Goal: Information Seeking & Learning: Learn about a topic

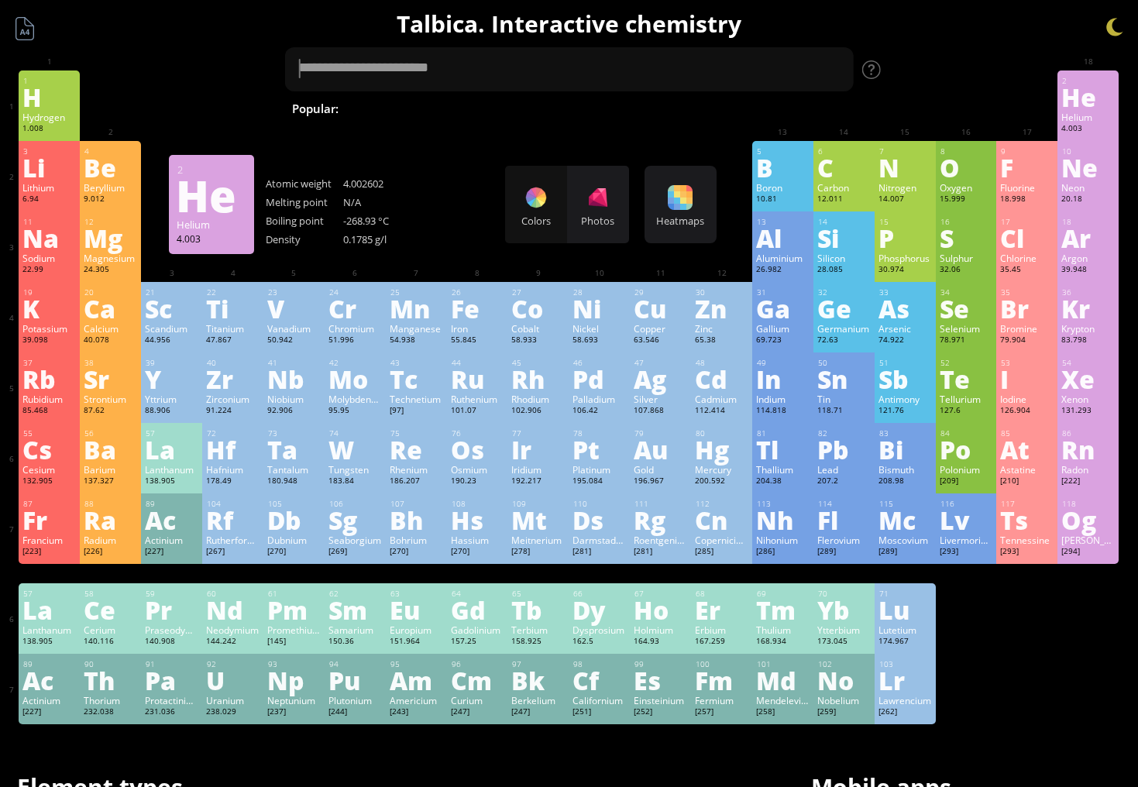
click at [1078, 102] on div "He" at bounding box center [1088, 96] width 53 height 25
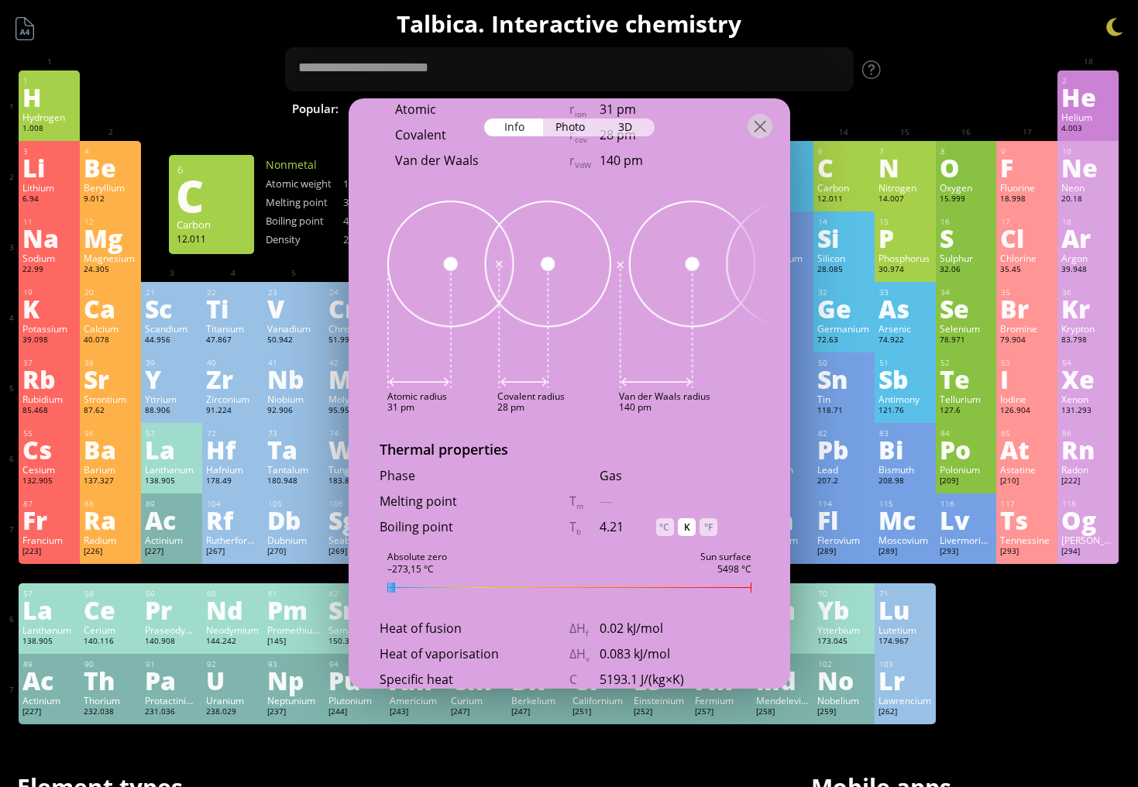
scroll to position [1309, 0]
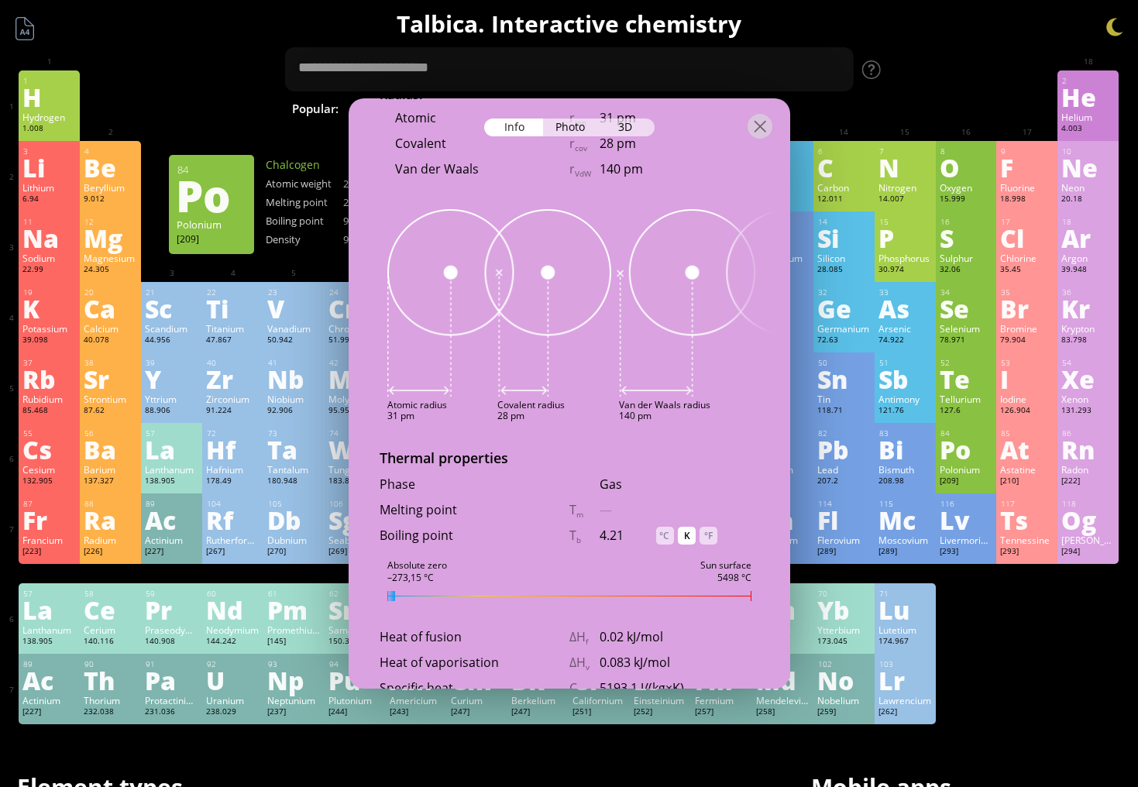
click at [959, 462] on div "Po" at bounding box center [966, 449] width 53 height 25
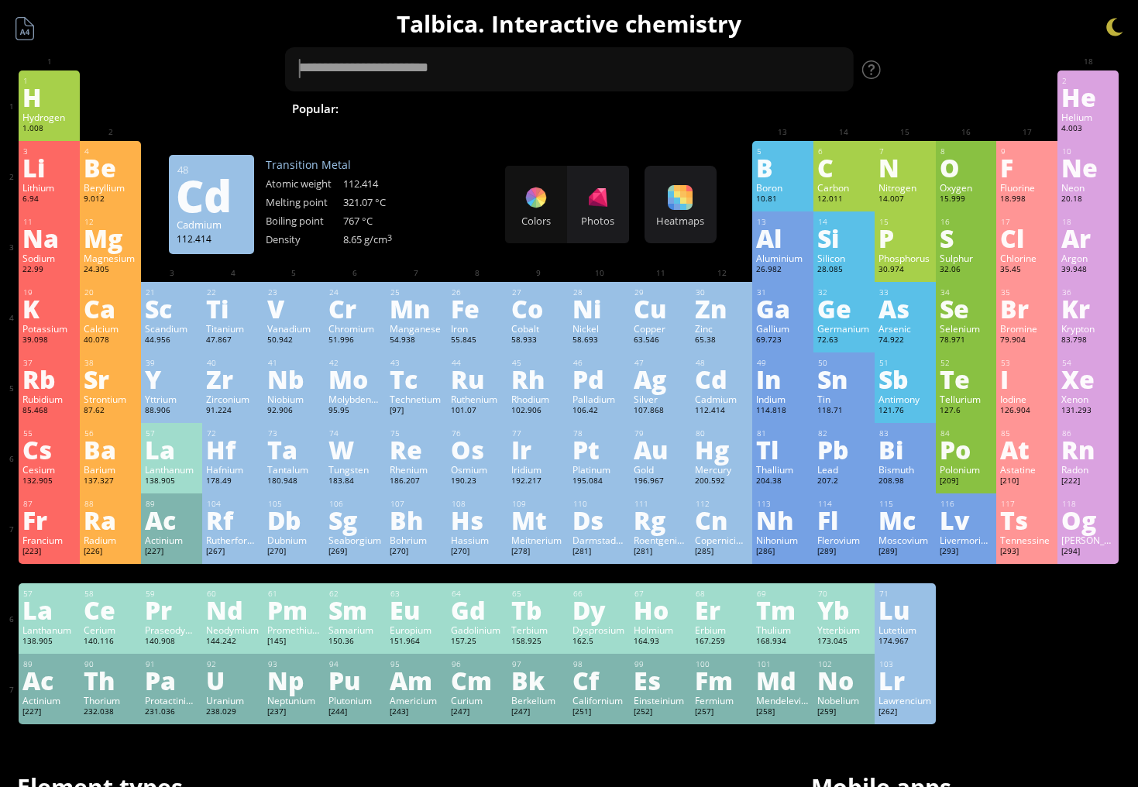
click at [734, 388] on div "Cd" at bounding box center [721, 379] width 53 height 25
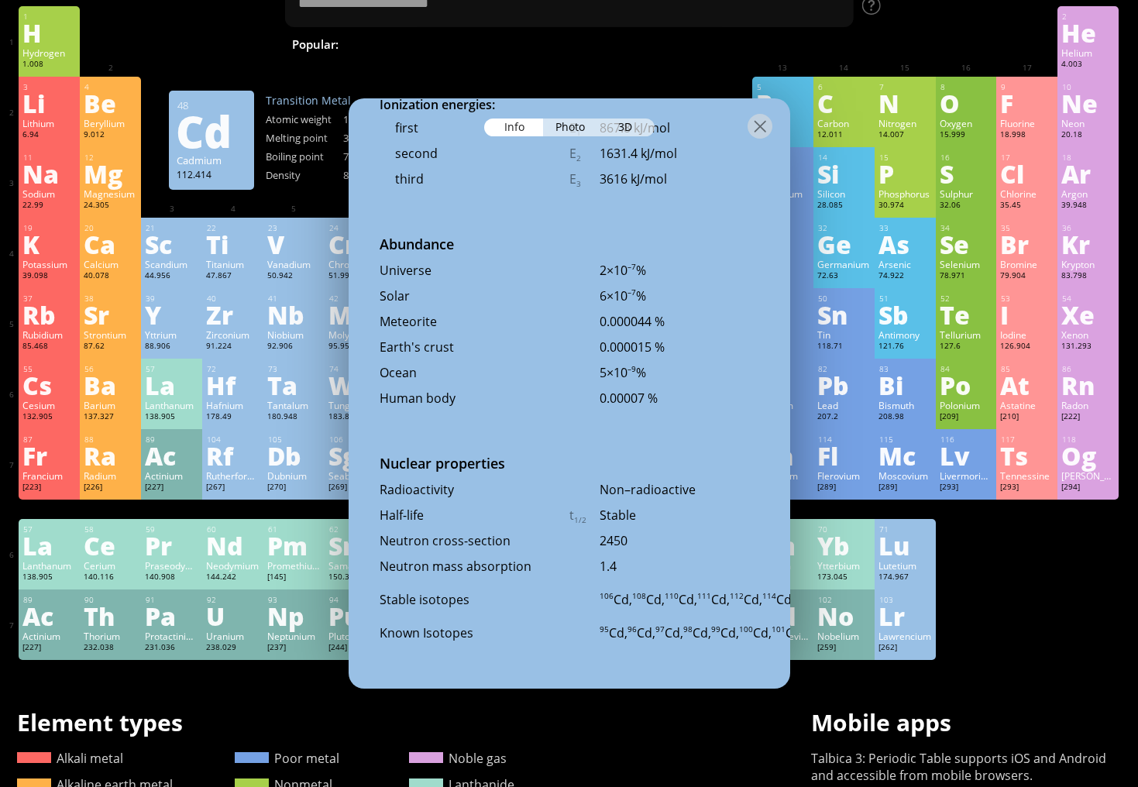
scroll to position [103, 0]
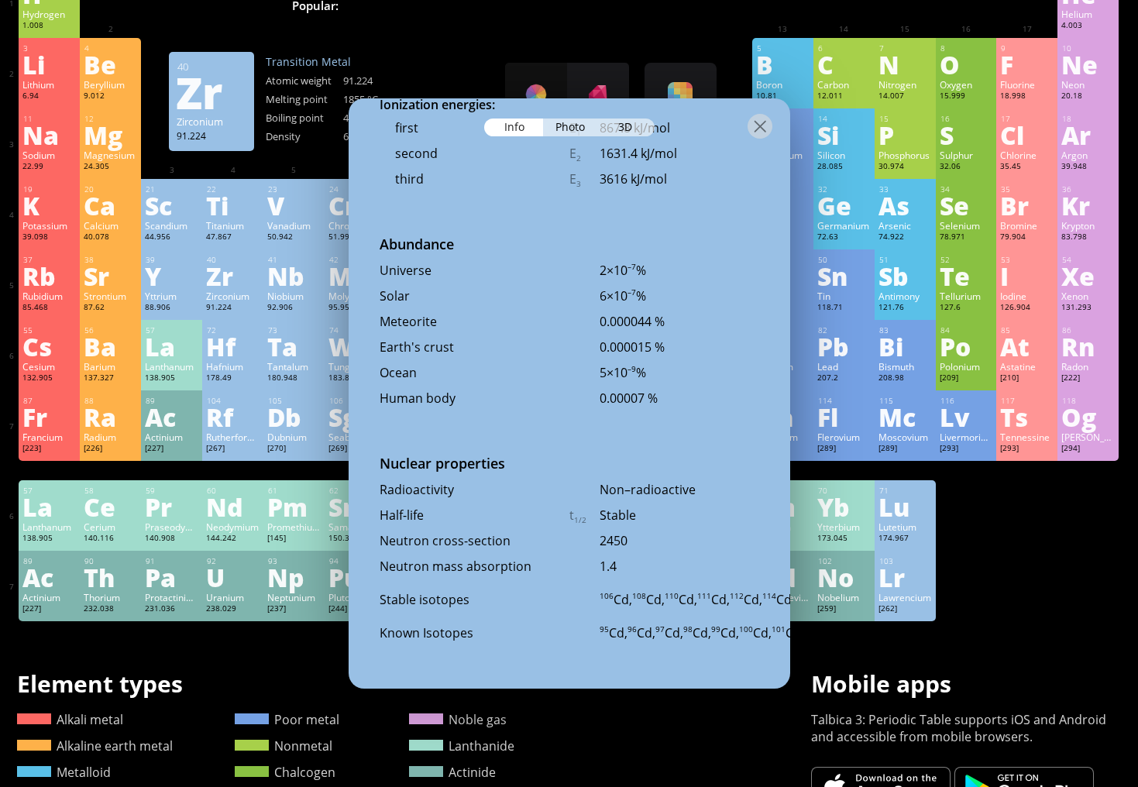
click at [233, 298] on div "Zirconium" at bounding box center [232, 296] width 53 height 12
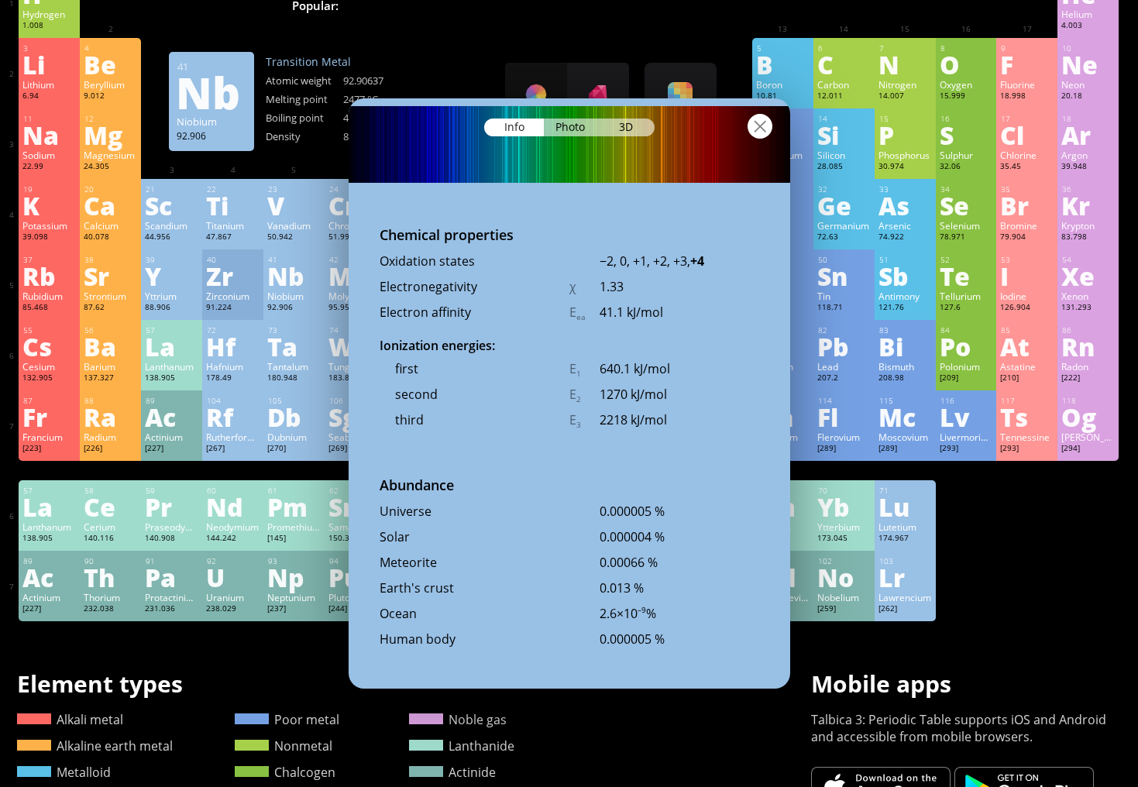
click at [756, 126] on div at bounding box center [760, 126] width 25 height 25
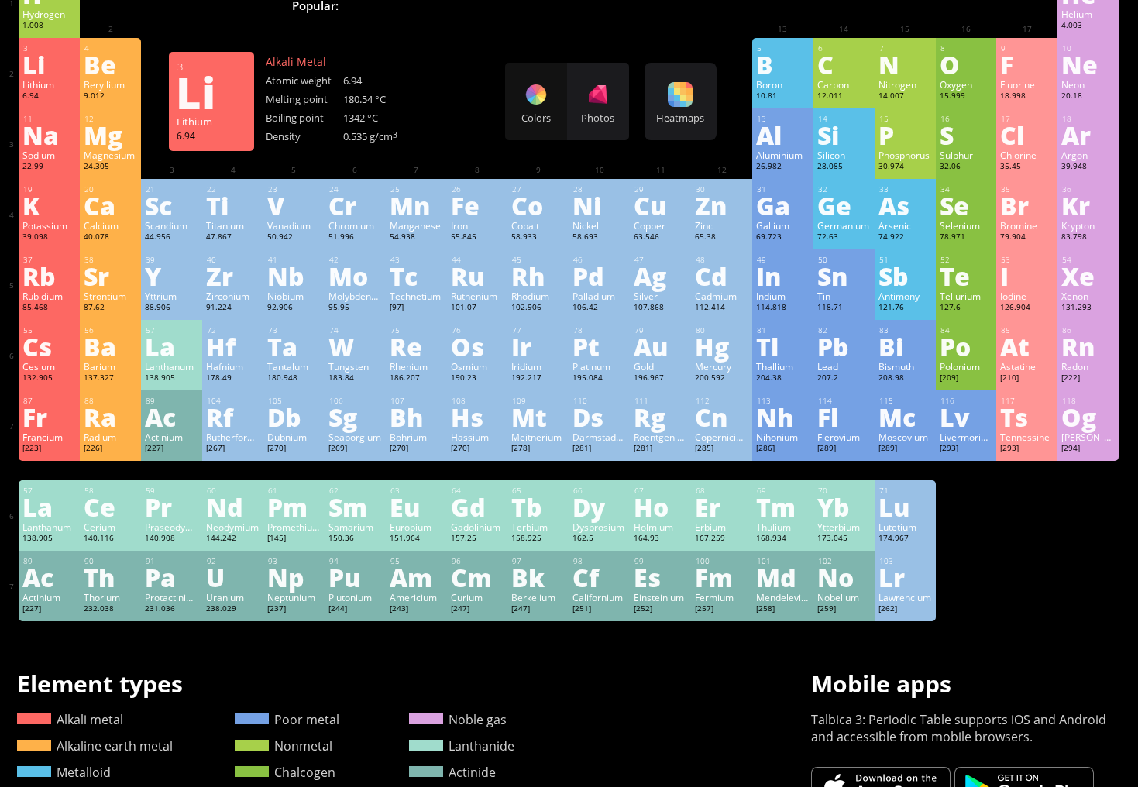
click at [62, 71] on div "Li" at bounding box center [48, 64] width 53 height 25
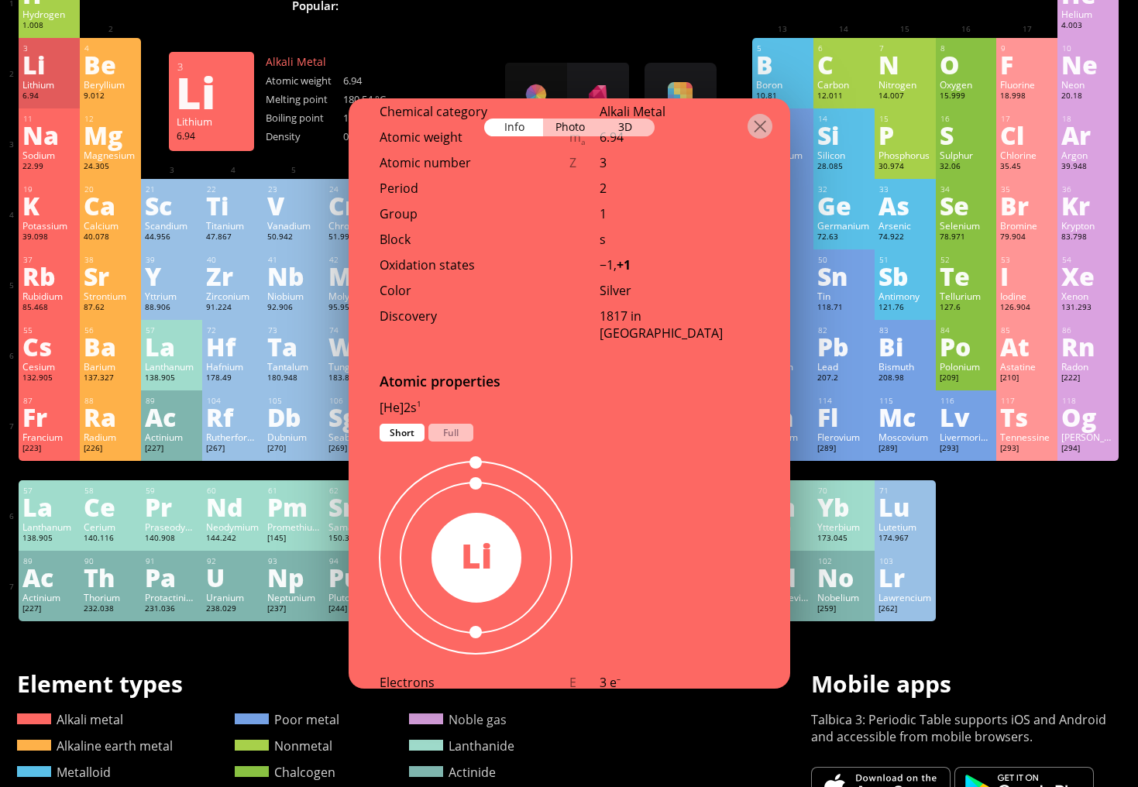
scroll to position [573, 0]
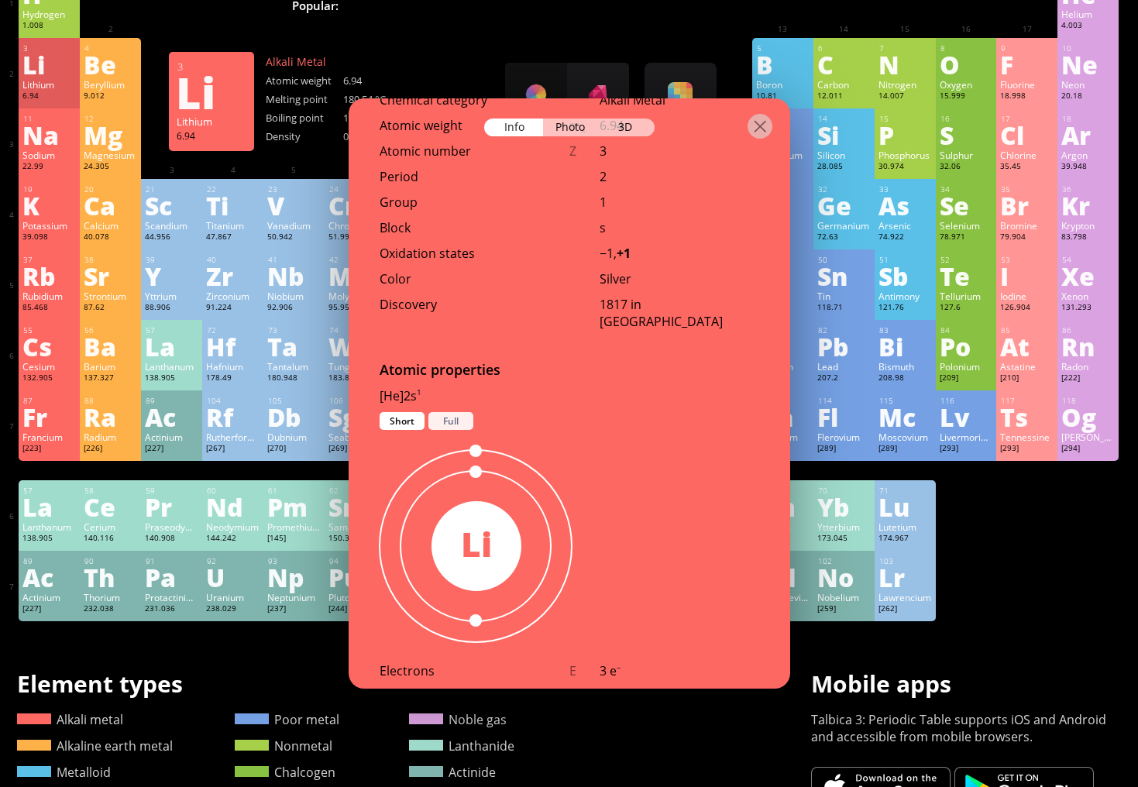
click at [442, 423] on div "Full" at bounding box center [450, 421] width 45 height 18
click at [407, 422] on div "Short" at bounding box center [402, 421] width 45 height 18
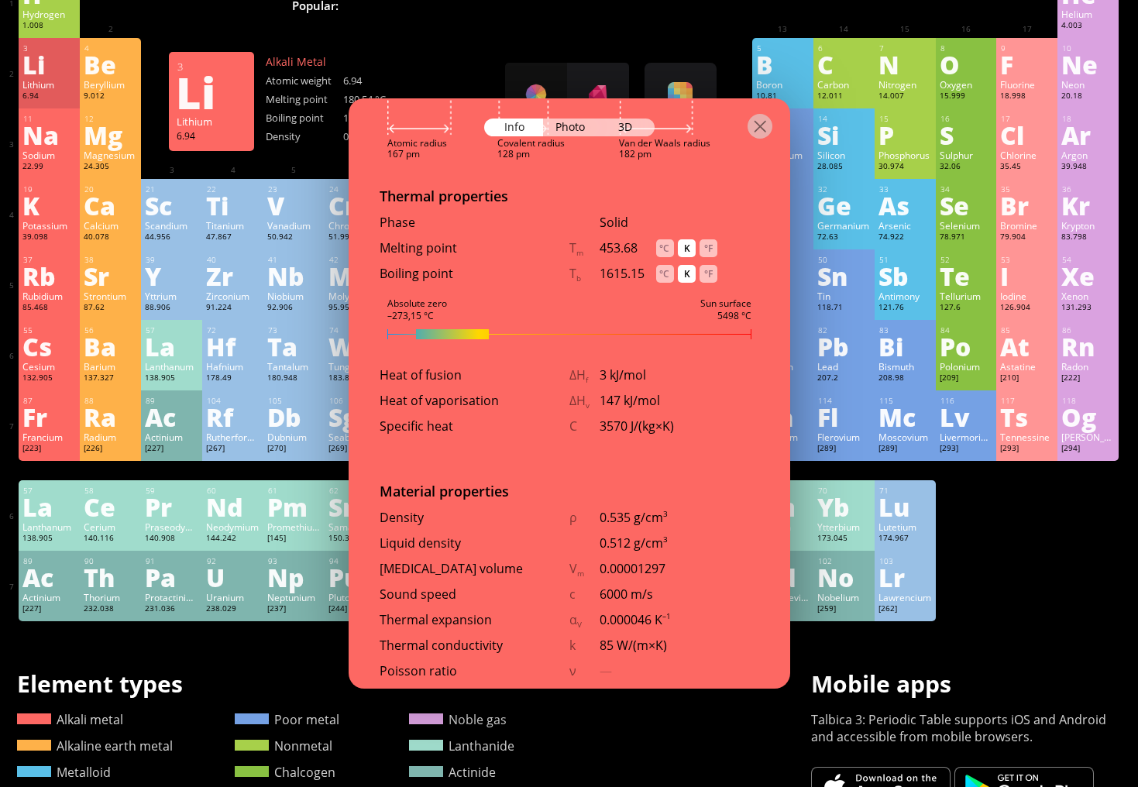
scroll to position [1537, 0]
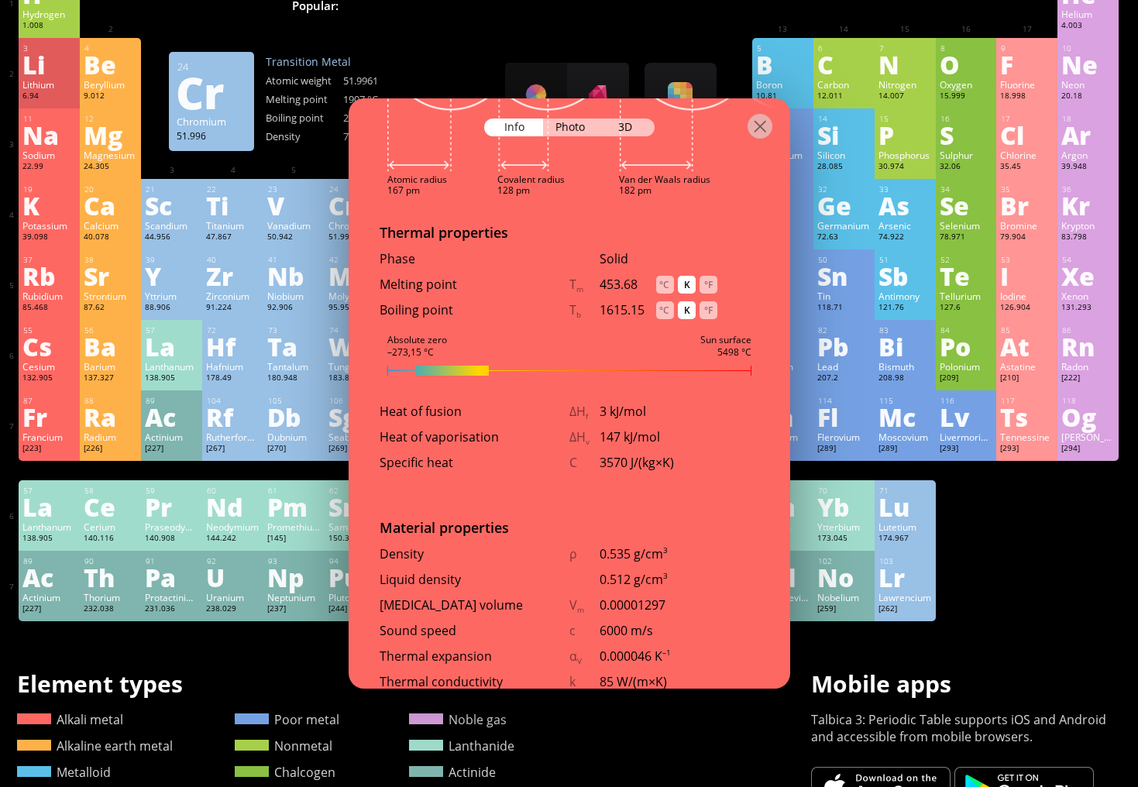
click at [466, 53] on div at bounding box center [477, 49] width 53 height 12
click at [766, 139] on div at bounding box center [760, 126] width 25 height 25
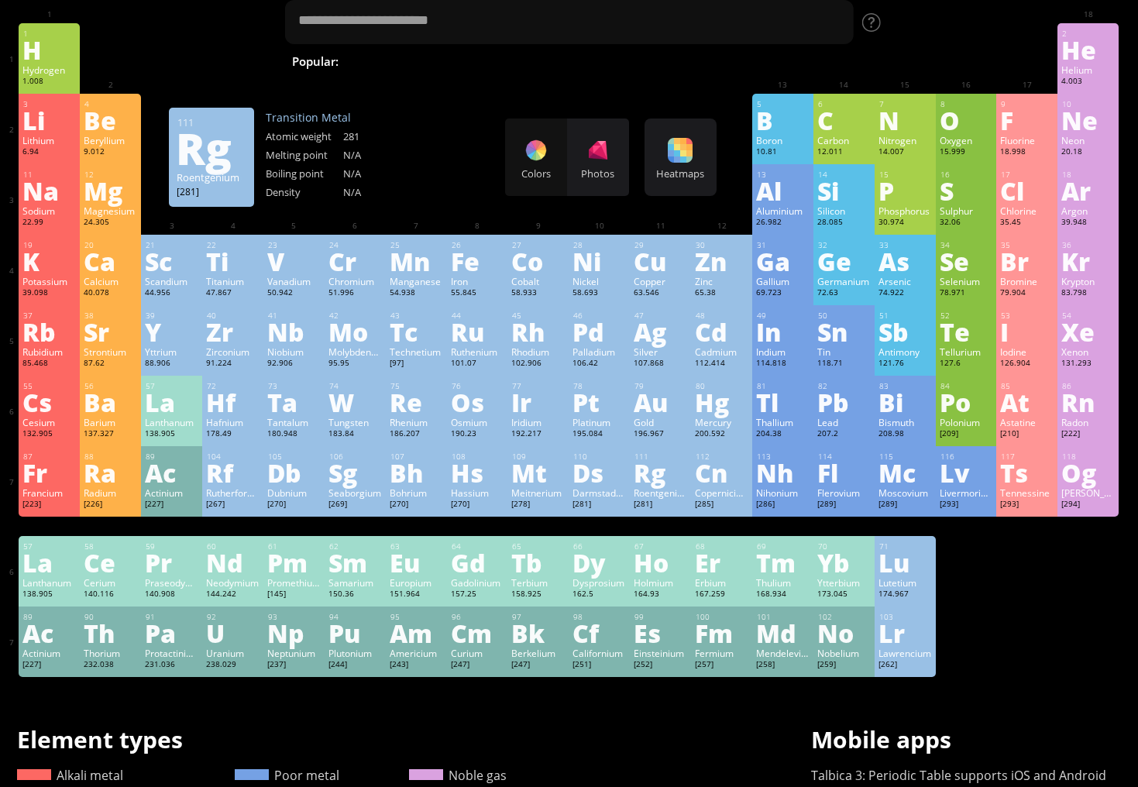
scroll to position [43, 0]
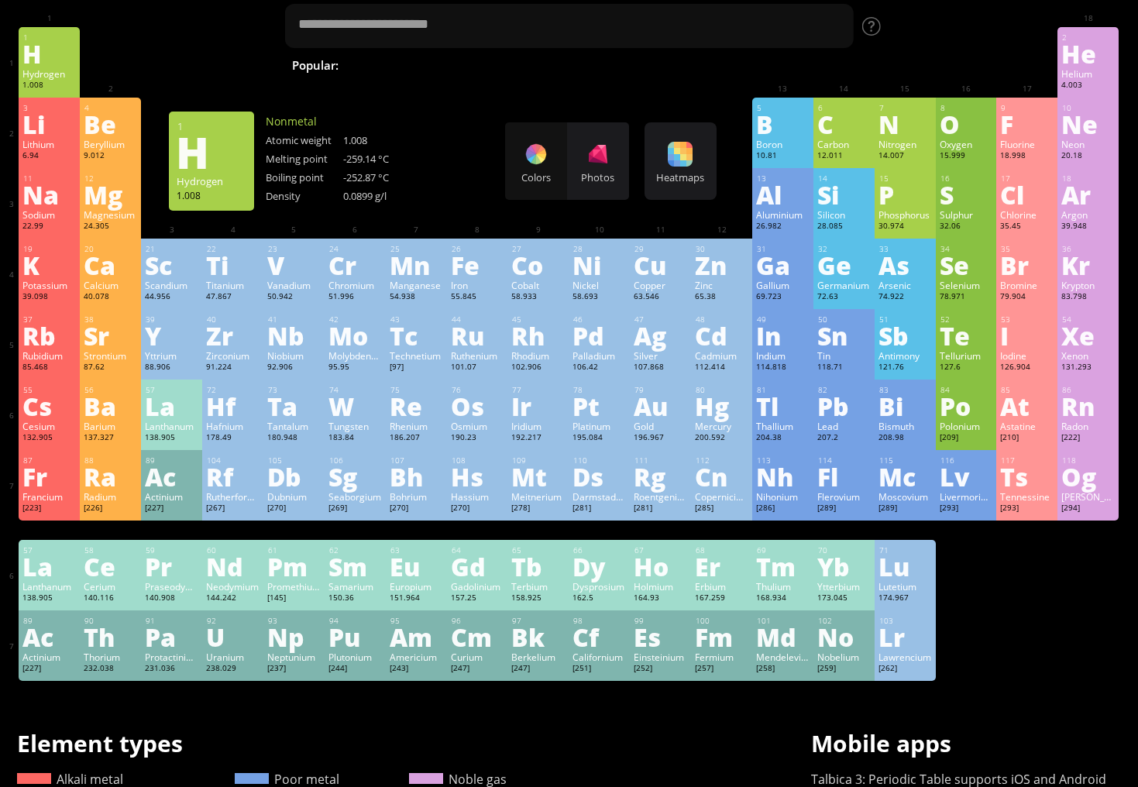
click at [50, 43] on div "H" at bounding box center [48, 53] width 53 height 25
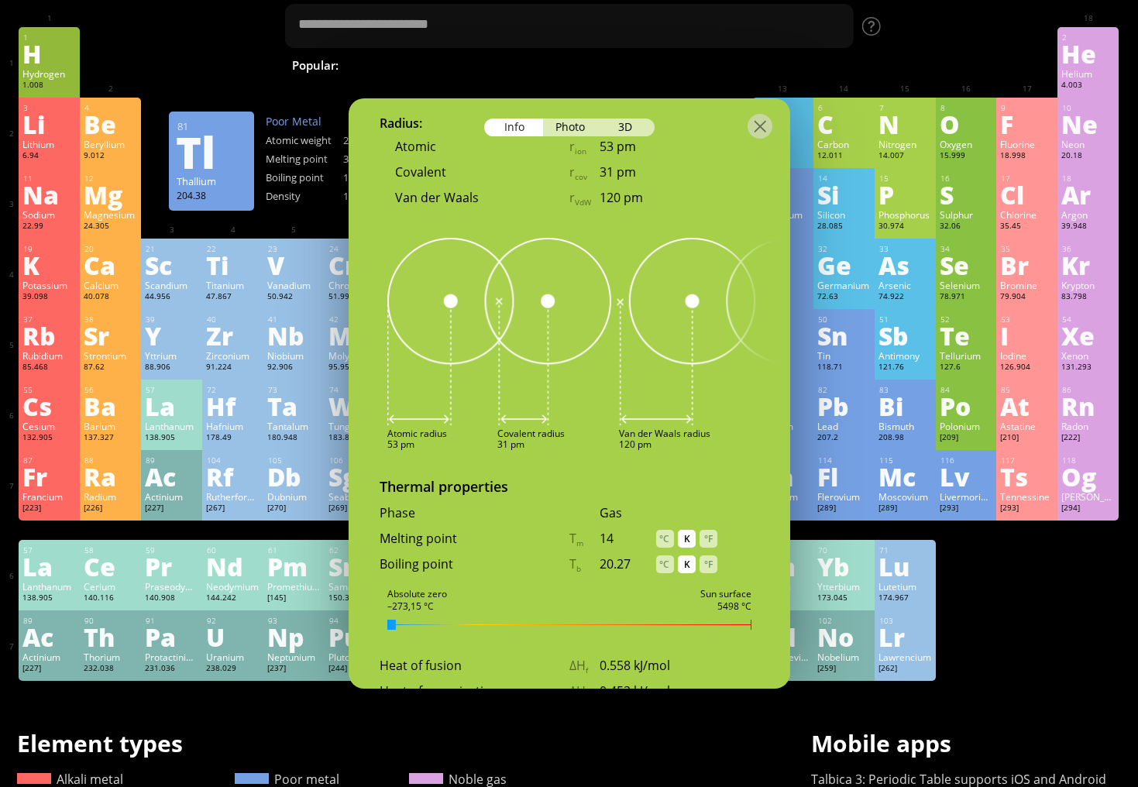
scroll to position [1261, 0]
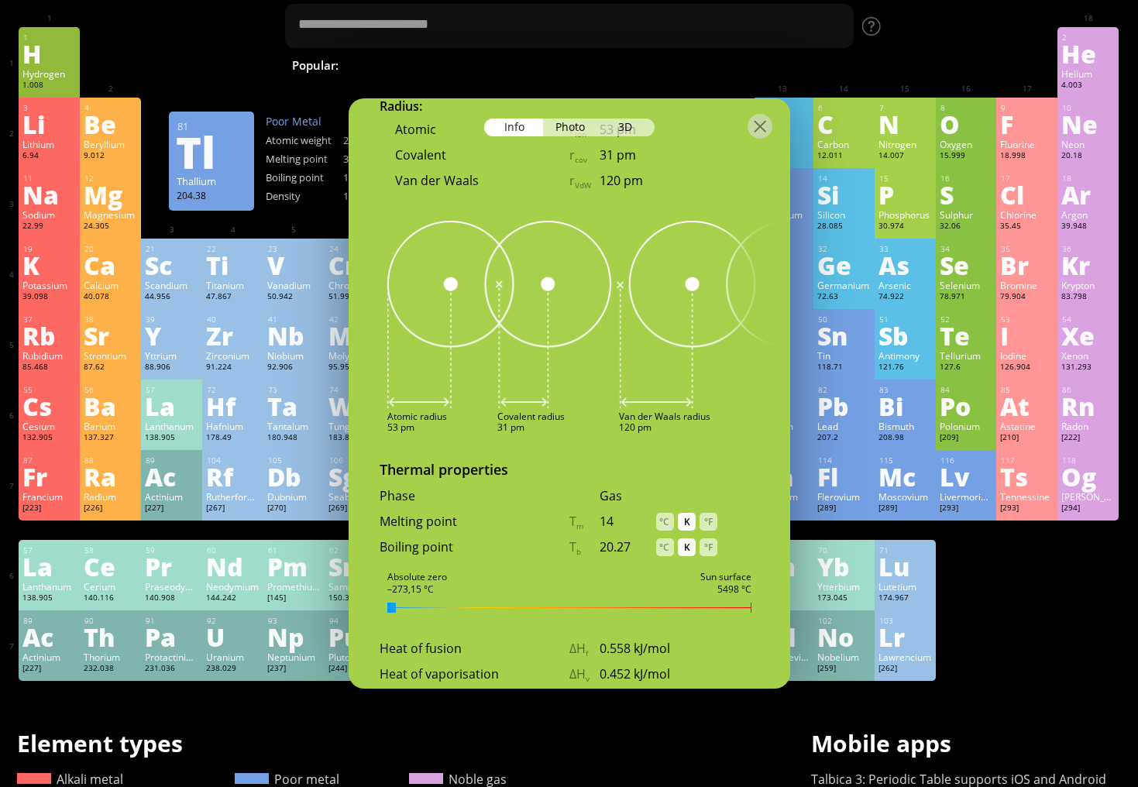
click at [684, 513] on div "K" at bounding box center [687, 522] width 18 height 18
click at [668, 513] on div "°C" at bounding box center [665, 522] width 18 height 18
click at [666, 539] on div "°C" at bounding box center [665, 548] width 18 height 18
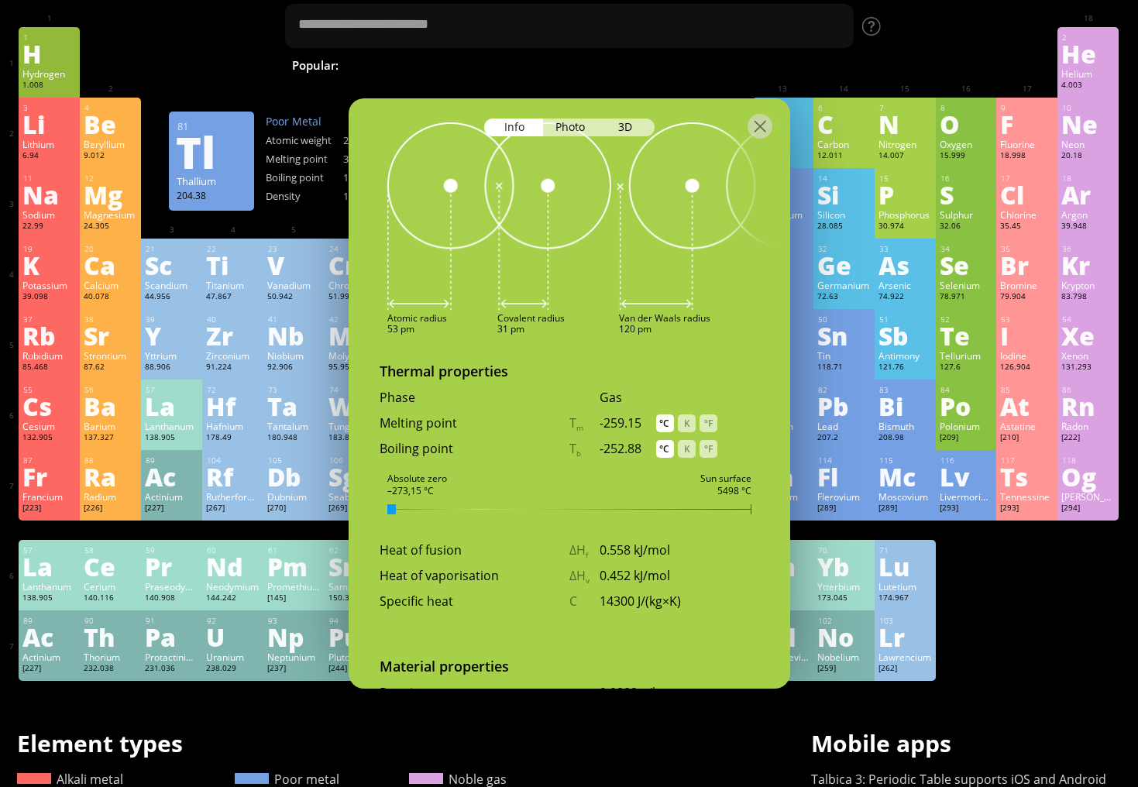
scroll to position [1361, 0]
click at [688, 413] on div "K" at bounding box center [687, 422] width 18 height 18
click at [686, 439] on div "K" at bounding box center [687, 448] width 18 height 18
click at [662, 413] on div "°C" at bounding box center [665, 422] width 18 height 18
click at [661, 439] on div "°C" at bounding box center [665, 448] width 18 height 18
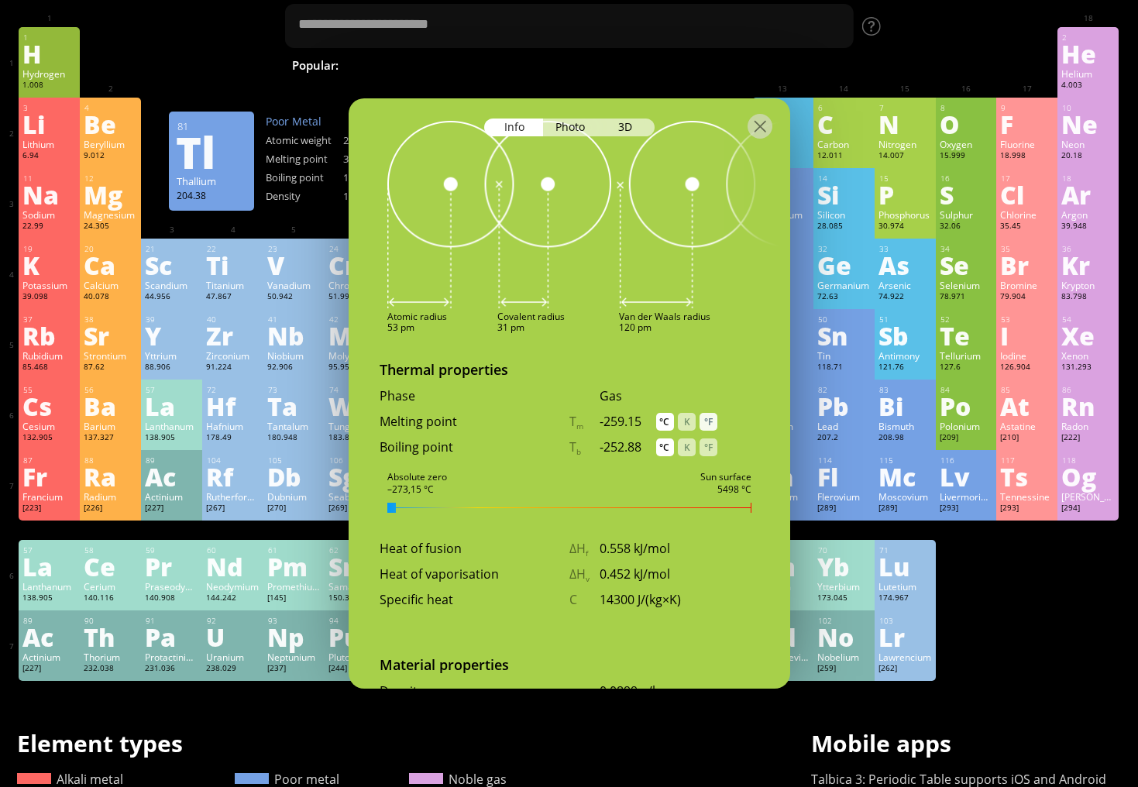
click at [708, 413] on div "°F" at bounding box center [709, 422] width 18 height 18
click at [708, 439] on div "°F" at bounding box center [709, 448] width 18 height 18
click at [654, 413] on div "-434.47" at bounding box center [628, 421] width 57 height 17
click at [658, 413] on div "°C" at bounding box center [665, 422] width 18 height 18
click at [664, 418] on div "Melting point T m -259.15 °C K °F" at bounding box center [570, 426] width 442 height 26
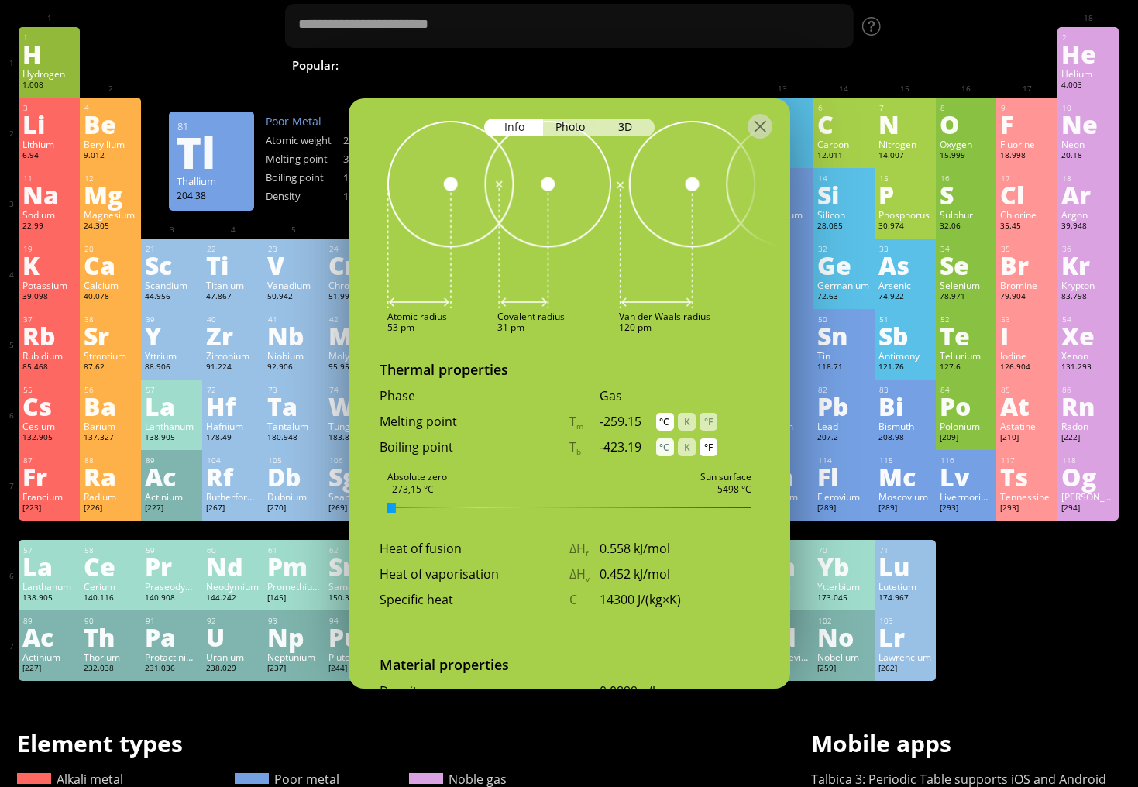
click at [664, 439] on div "°C" at bounding box center [665, 448] width 18 height 18
drag, startPoint x: 393, startPoint y: 486, endPoint x: 584, endPoint y: 489, distance: 191.4
click at [584, 503] on div at bounding box center [569, 508] width 364 height 10
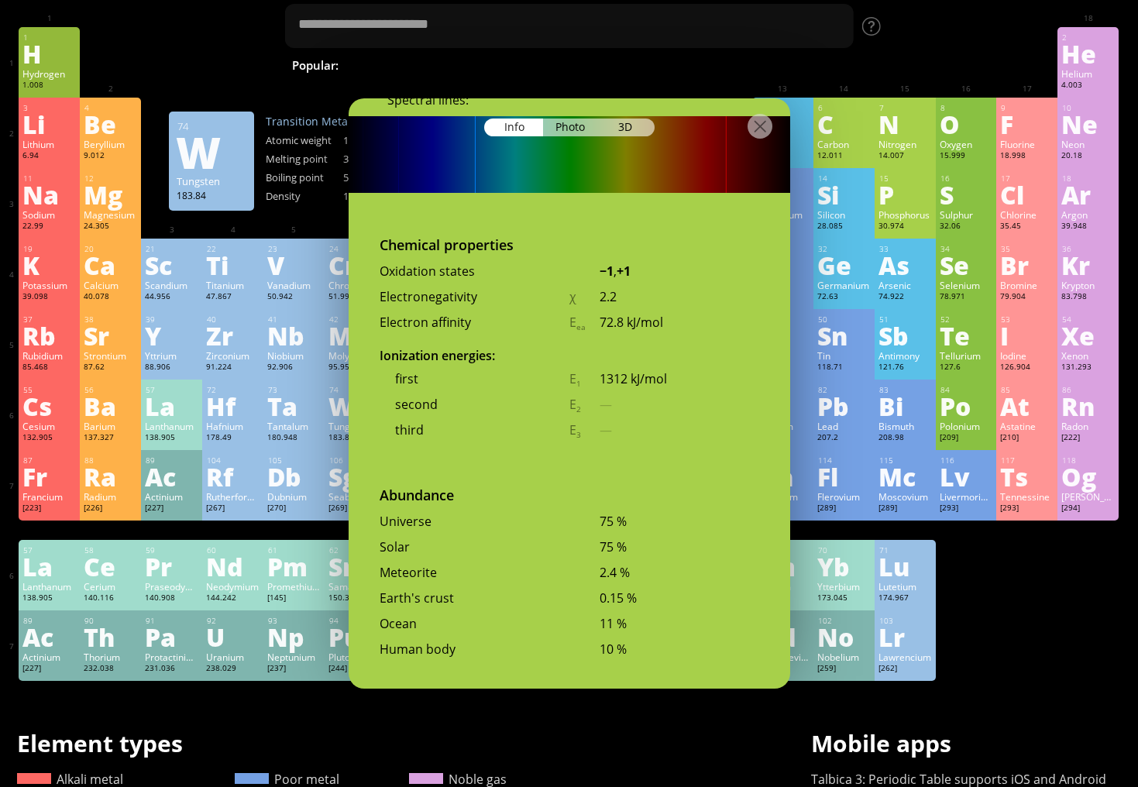
scroll to position [2950, 0]
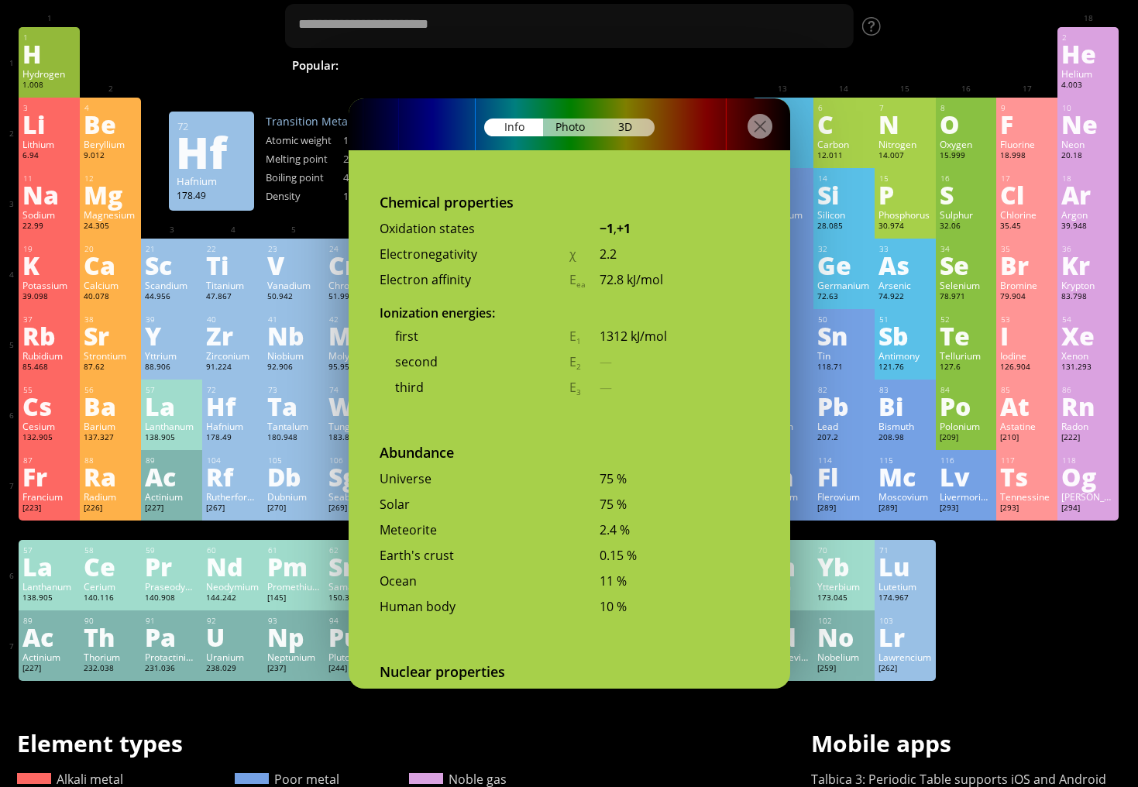
click at [242, 422] on div "Hafnium" at bounding box center [232, 426] width 53 height 12
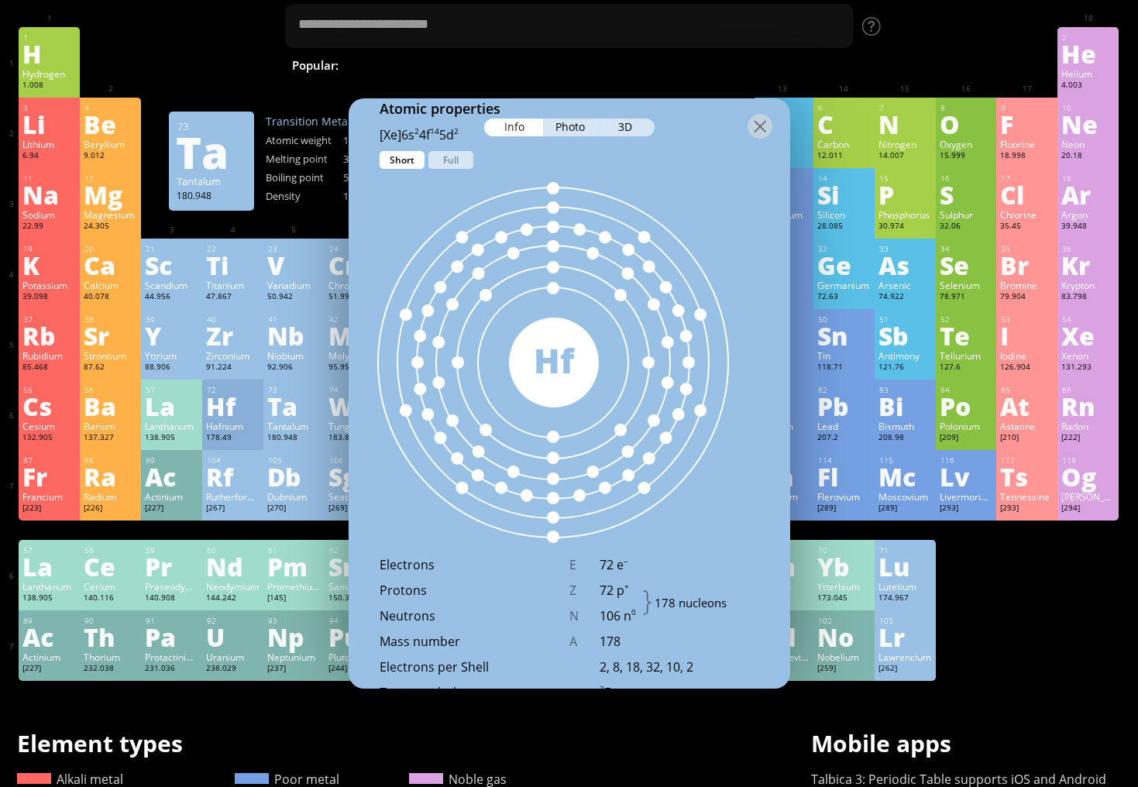
scroll to position [815, 0]
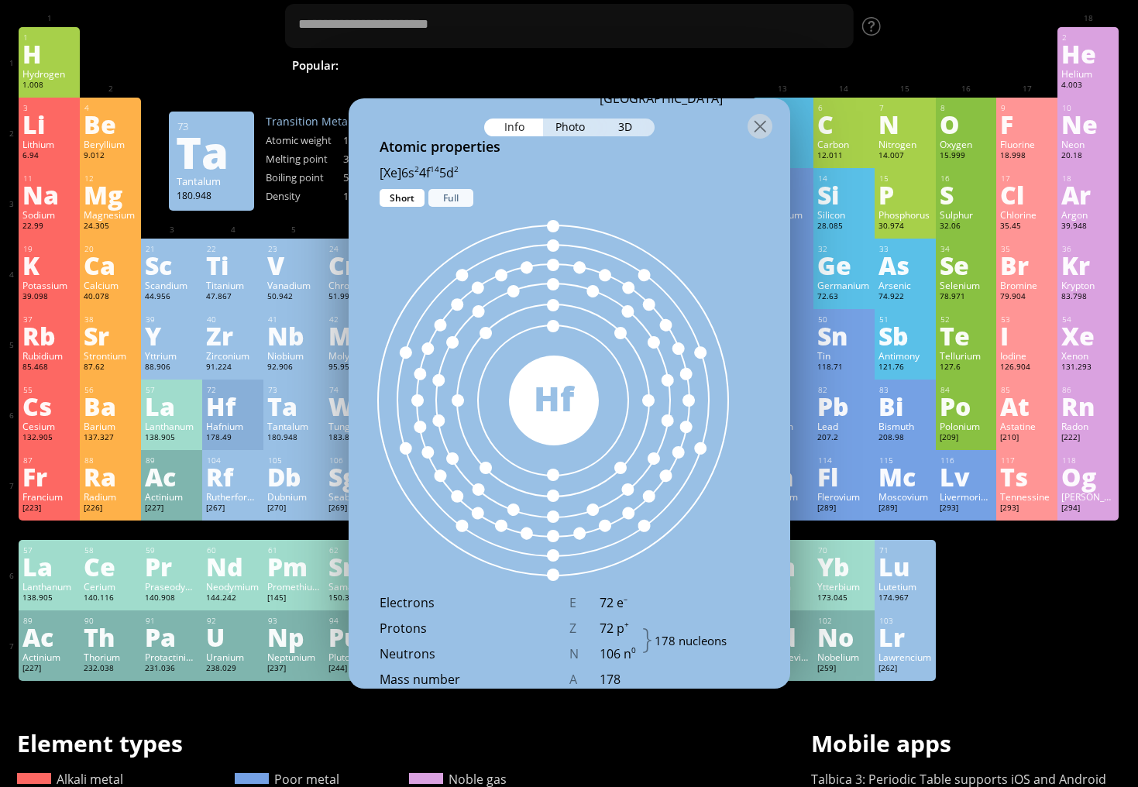
click at [452, 195] on div "Full" at bounding box center [450, 198] width 45 height 18
click at [408, 194] on div "Short" at bounding box center [402, 198] width 45 height 18
click at [842, 600] on div "173.045" at bounding box center [843, 599] width 53 height 12
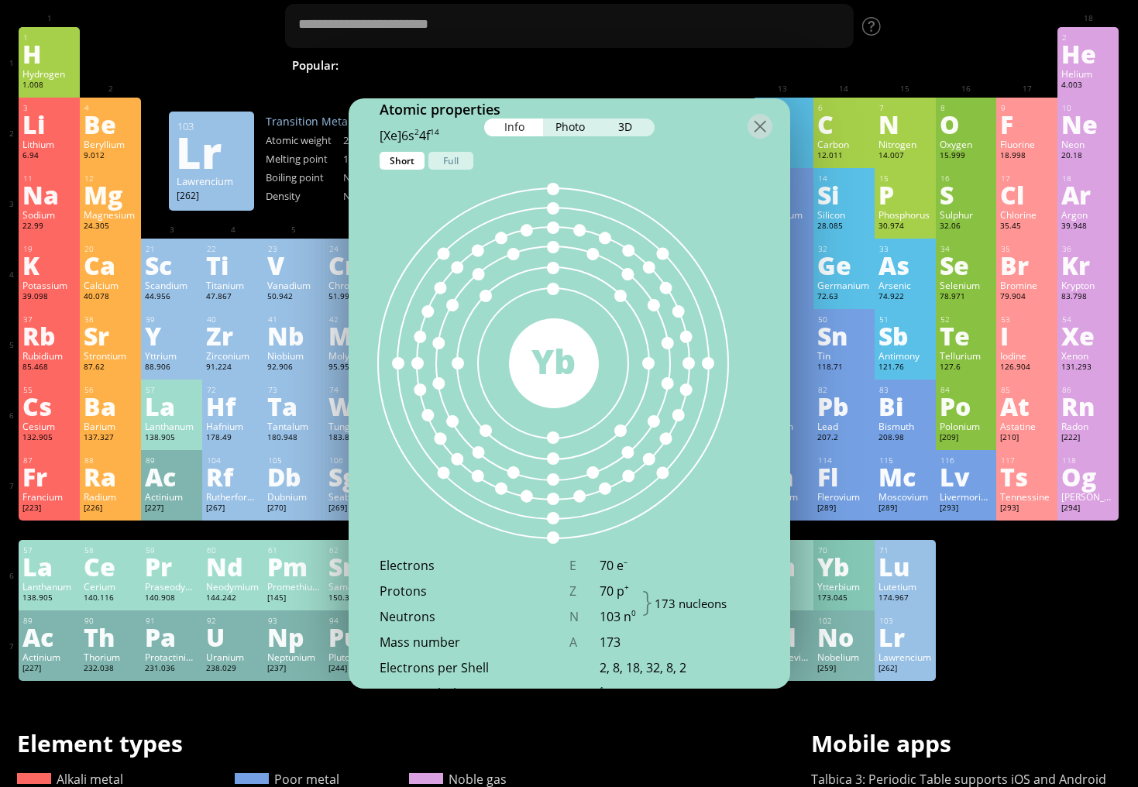
click at [894, 625] on div "Lr" at bounding box center [905, 637] width 53 height 25
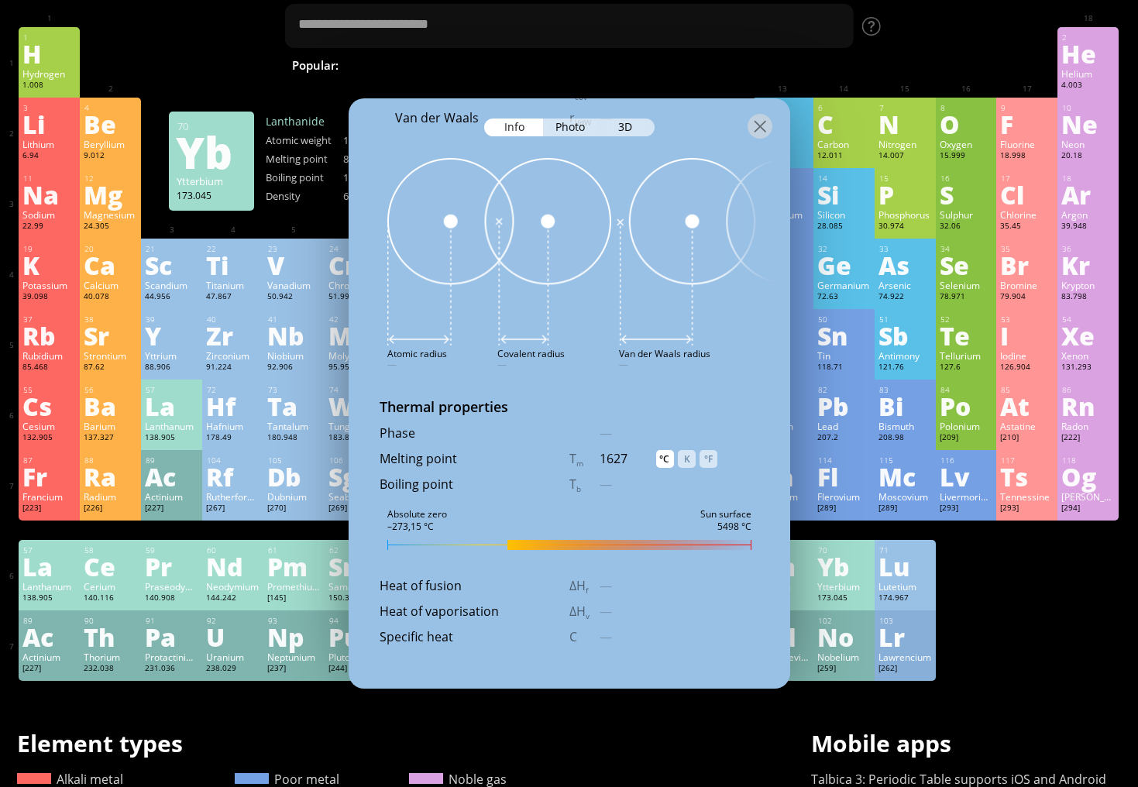
scroll to position [1539, 0]
click at [666, 458] on div "°C" at bounding box center [665, 458] width 18 height 18
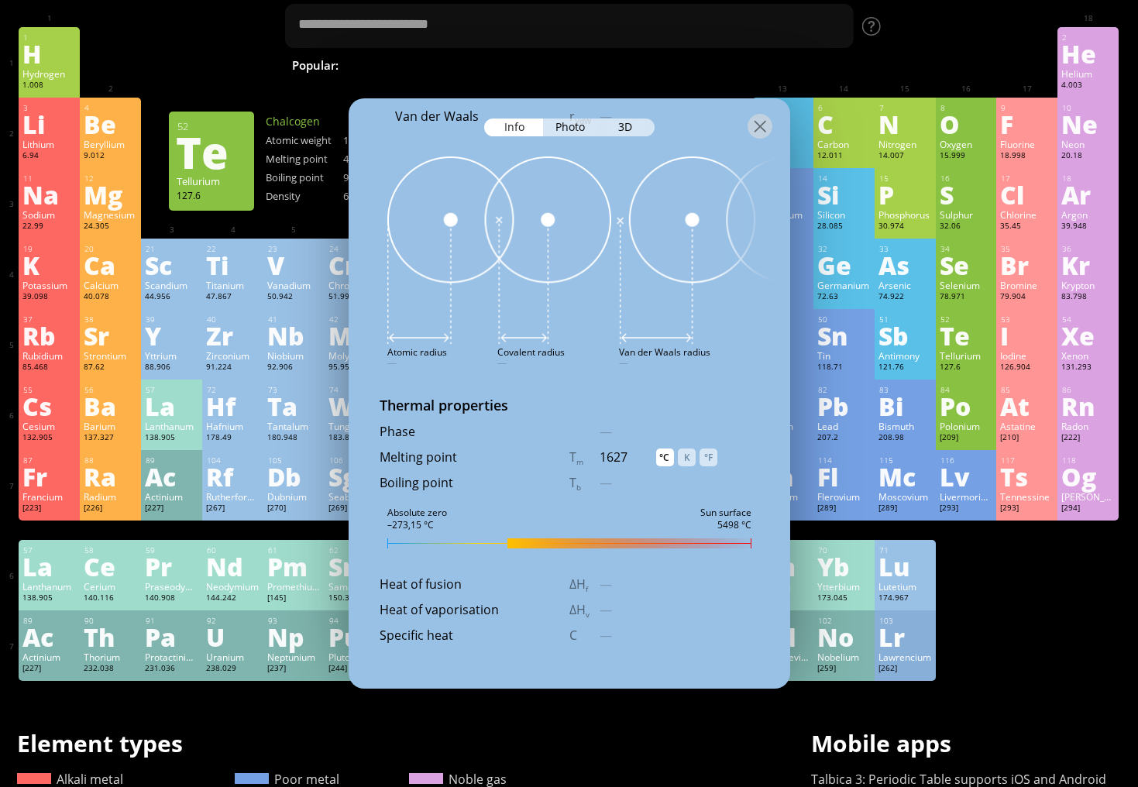
click at [967, 338] on div "Te" at bounding box center [966, 335] width 53 height 25
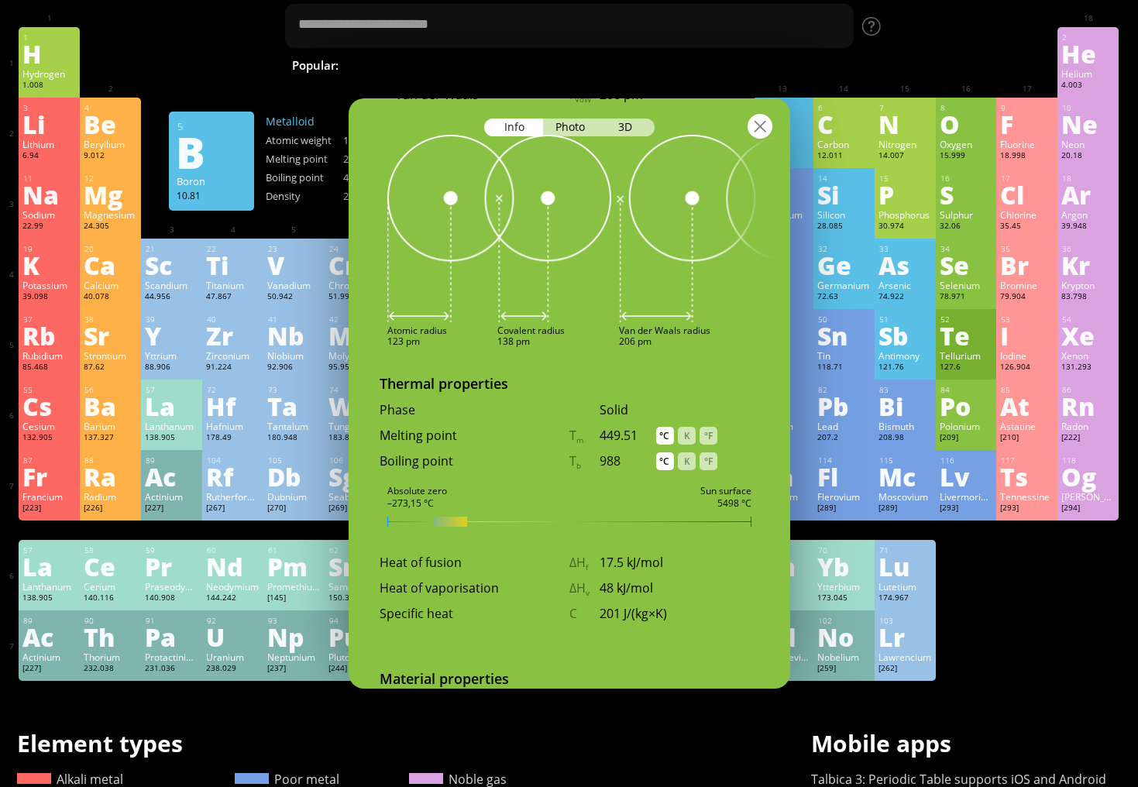
click at [756, 126] on div at bounding box center [760, 126] width 25 height 25
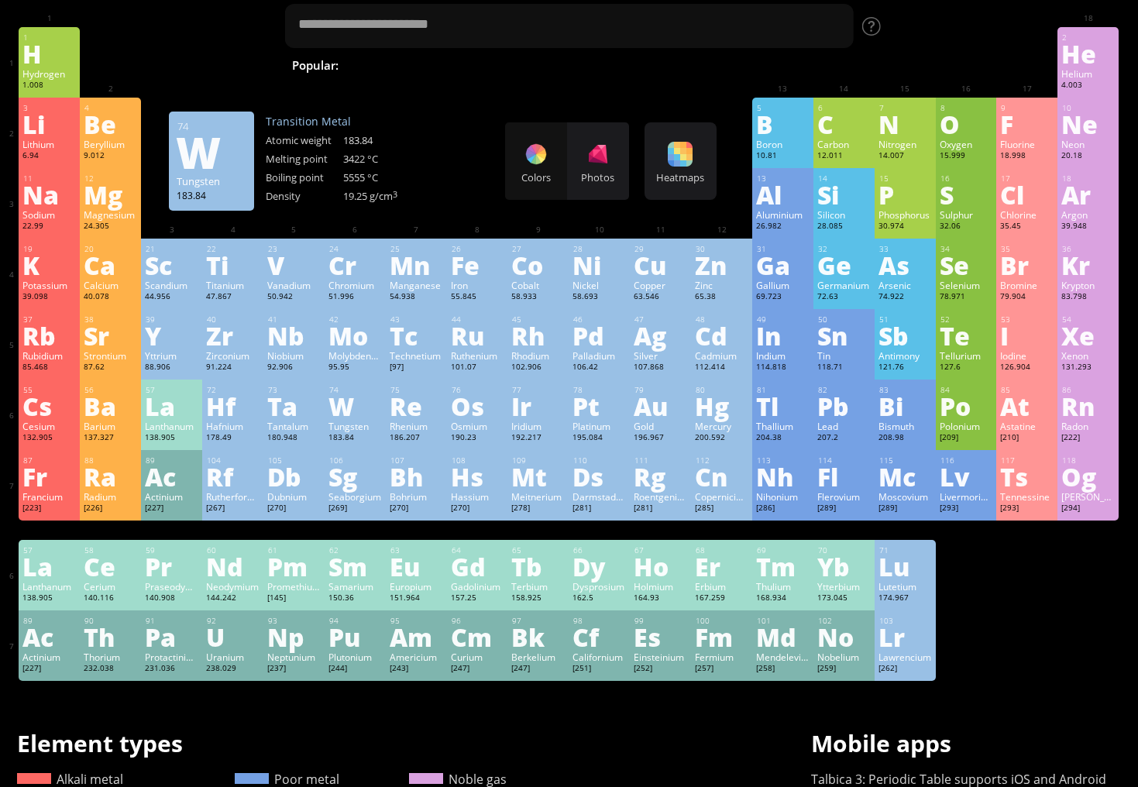
click at [346, 418] on div "W" at bounding box center [355, 406] width 53 height 25
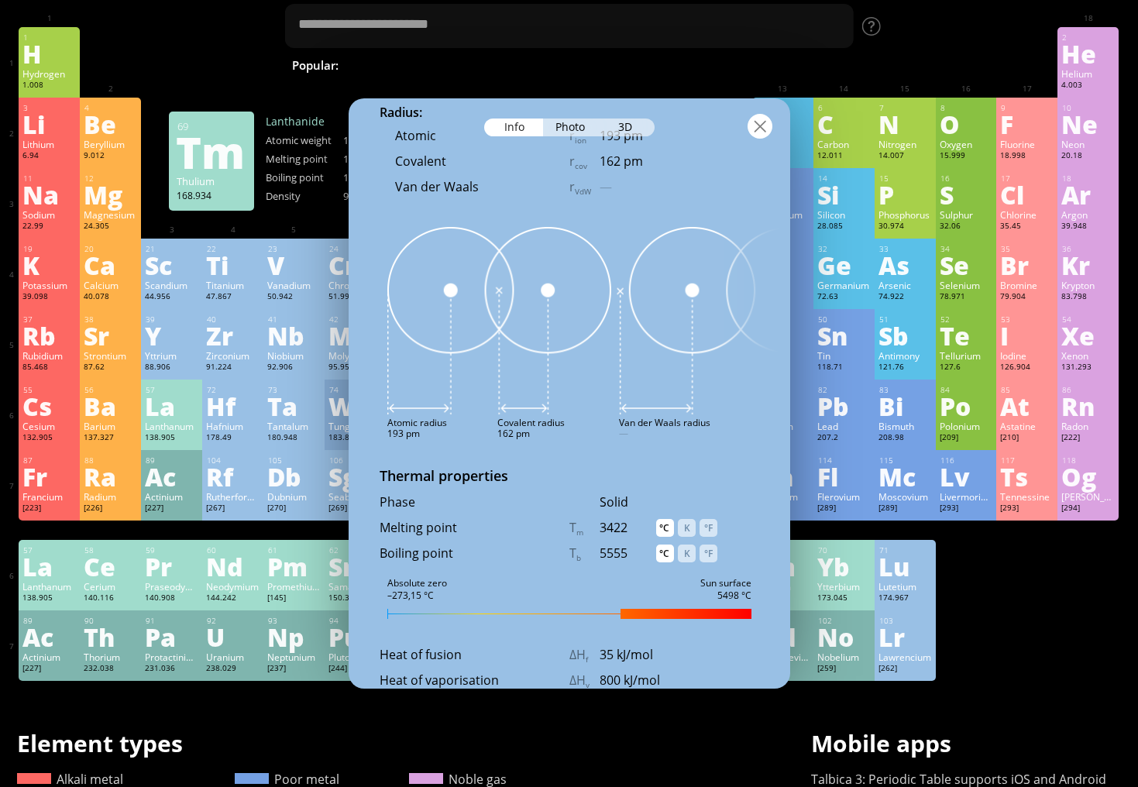
click at [760, 132] on div at bounding box center [760, 126] width 25 height 25
